Goal: Information Seeking & Learning: Learn about a topic

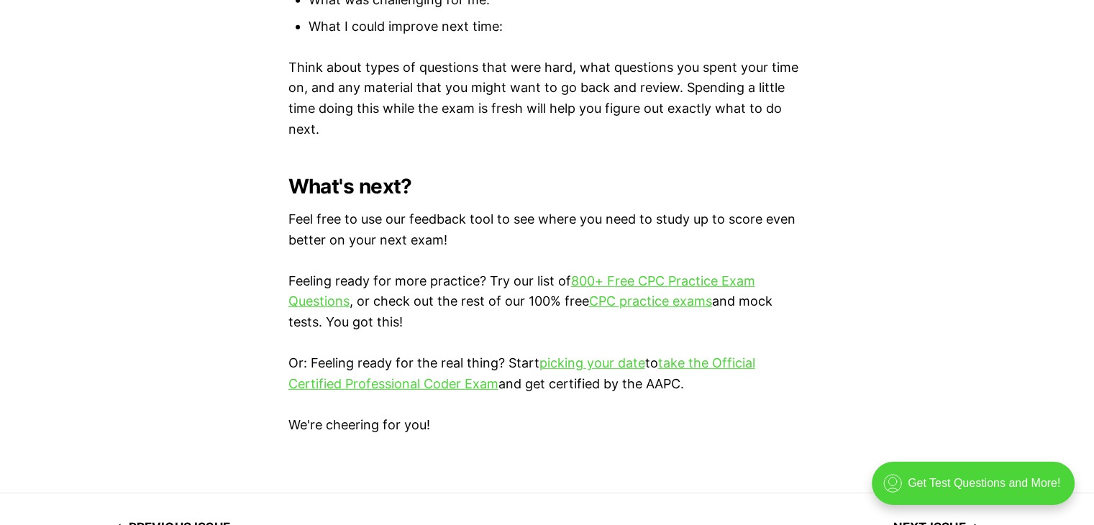
scroll to position [4104, 0]
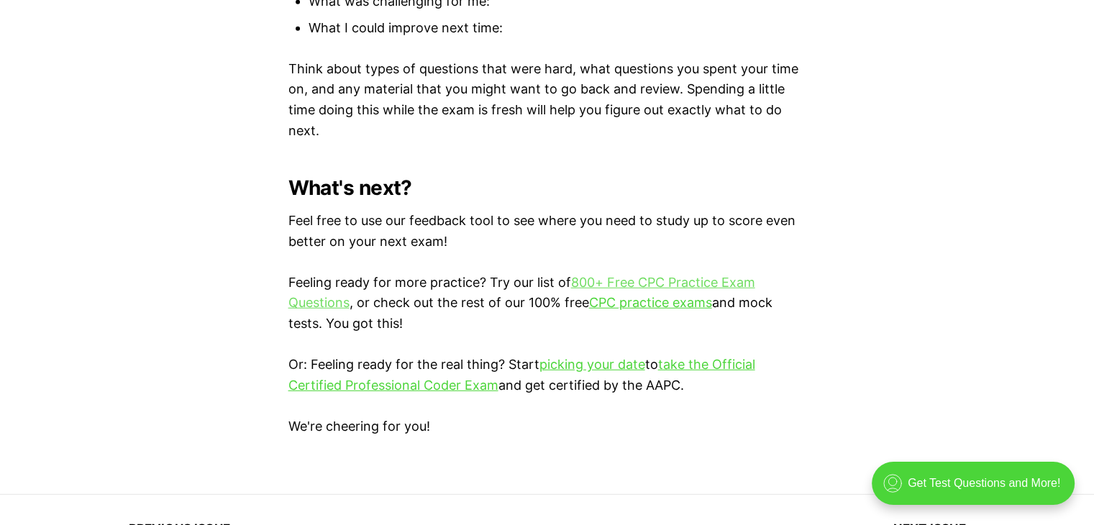
click at [723, 276] on link "800+ Free CPC Practice Exam Questions" at bounding box center [521, 293] width 467 height 36
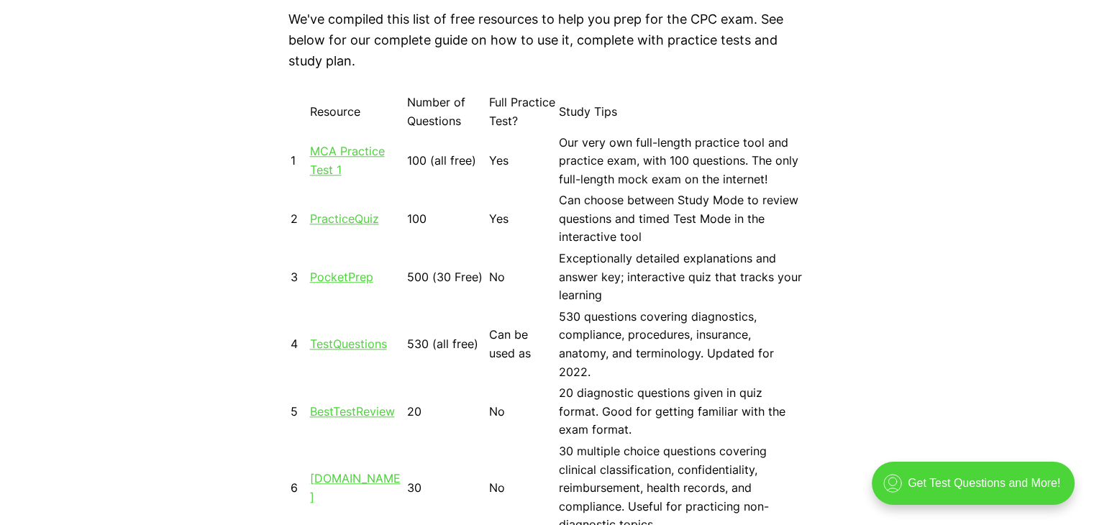
scroll to position [1313, 0]
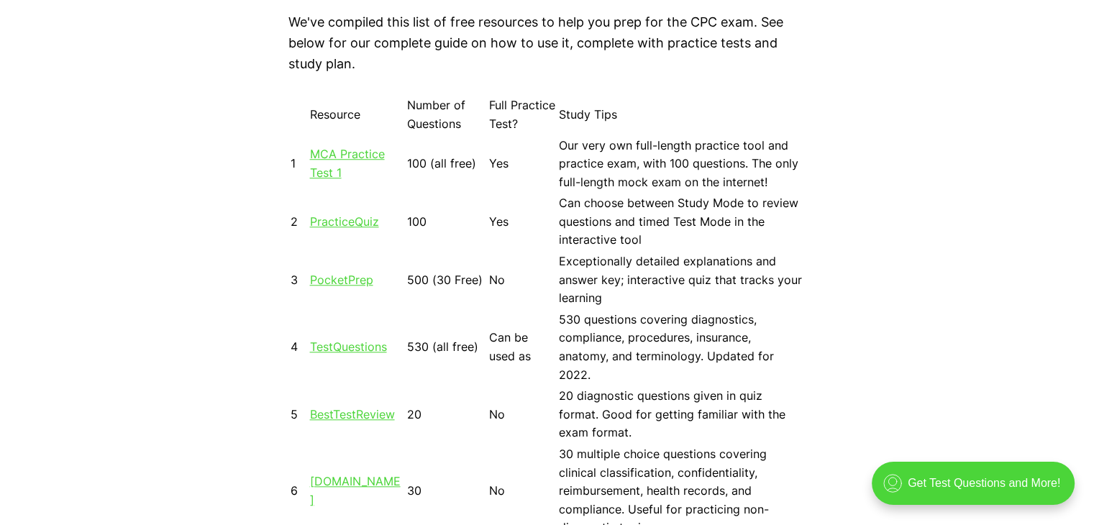
click at [325, 160] on link "MCA Practice Test 1" at bounding box center [347, 163] width 75 height 33
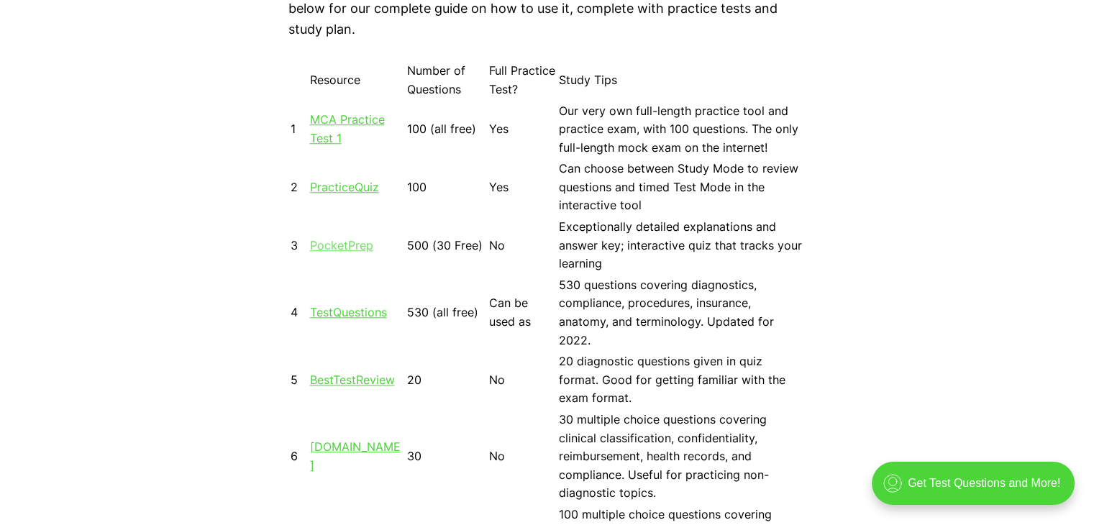
click at [360, 242] on link "PocketPrep" at bounding box center [341, 245] width 63 height 14
click at [347, 439] on link "[DOMAIN_NAME]" at bounding box center [355, 455] width 91 height 33
